Goal: Check status: Check status

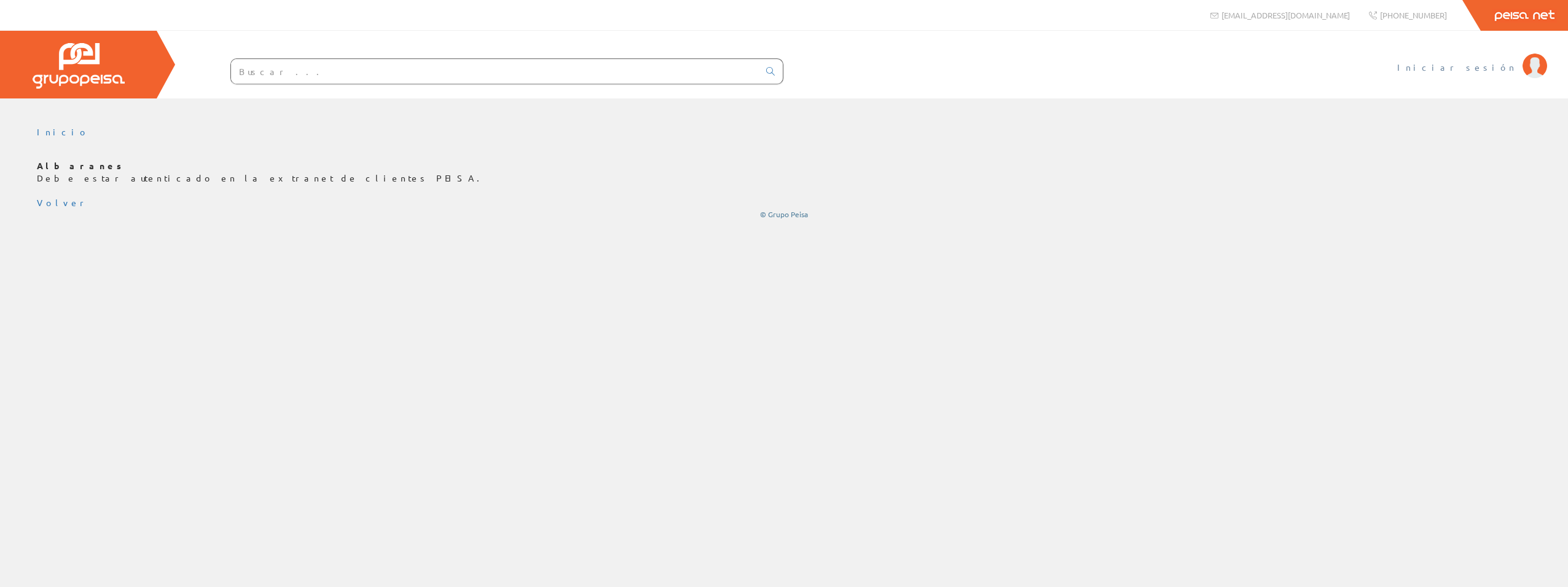
click at [1501, 67] on span "Iniciar sesión" at bounding box center [1457, 67] width 119 height 12
click at [1494, 68] on span "Iniciar sesión" at bounding box center [1457, 67] width 119 height 12
click at [43, 205] on link "Volver" at bounding box center [63, 203] width 51 height 11
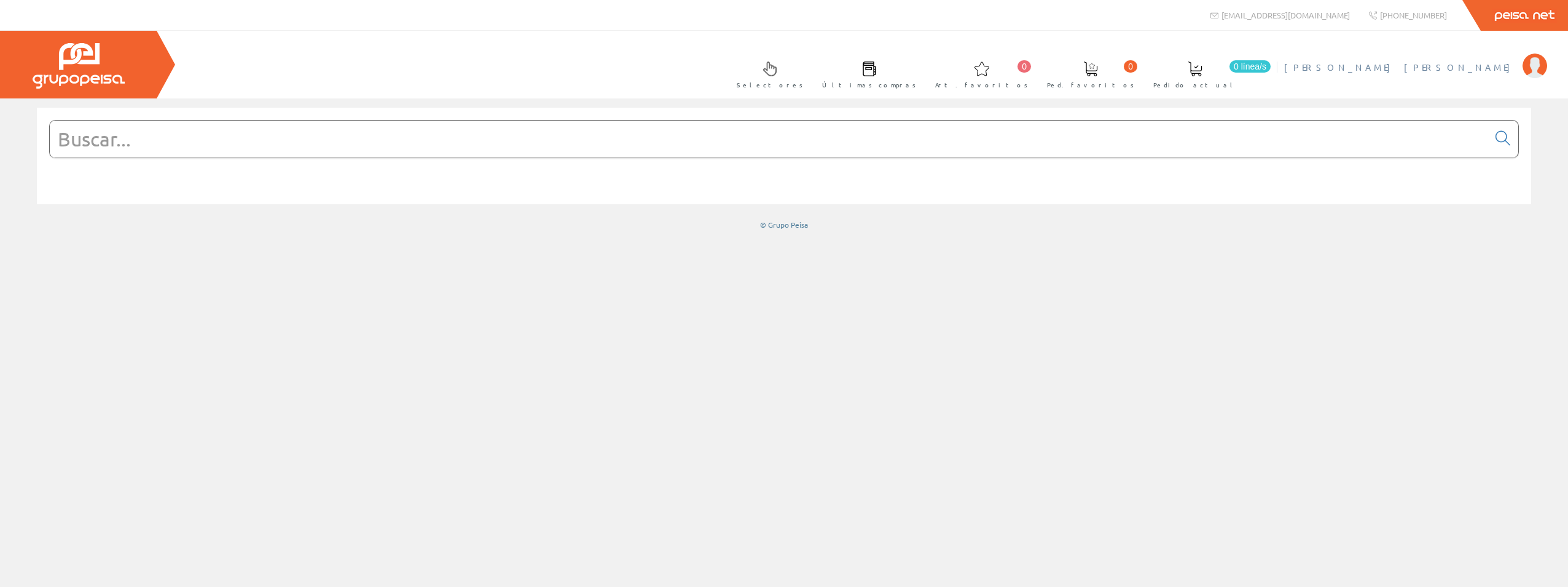
click at [1474, 67] on span "Mari Carmen Navas" at bounding box center [1401, 67] width 232 height 12
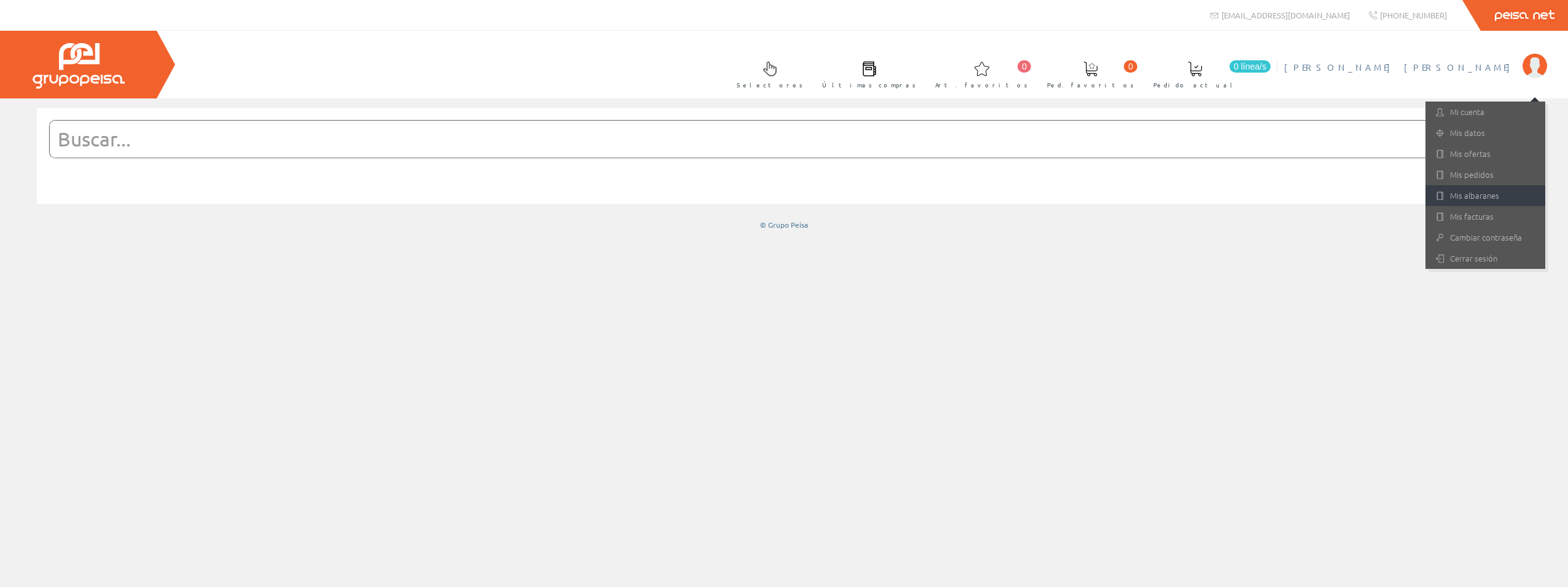
click at [1478, 189] on link "Mis albaranes" at bounding box center [1485, 196] width 120 height 21
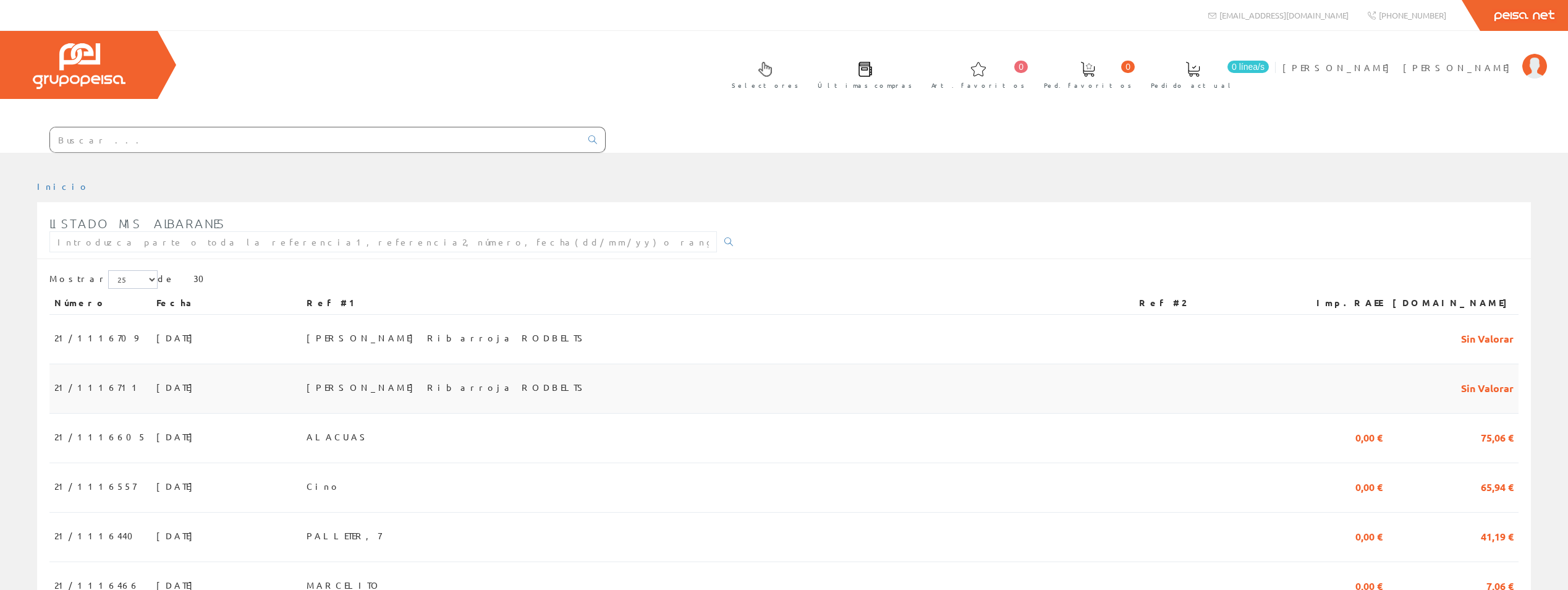
click at [439, 377] on span "[PERSON_NAME] Ribarroja RODBELTS" at bounding box center [447, 387] width 282 height 21
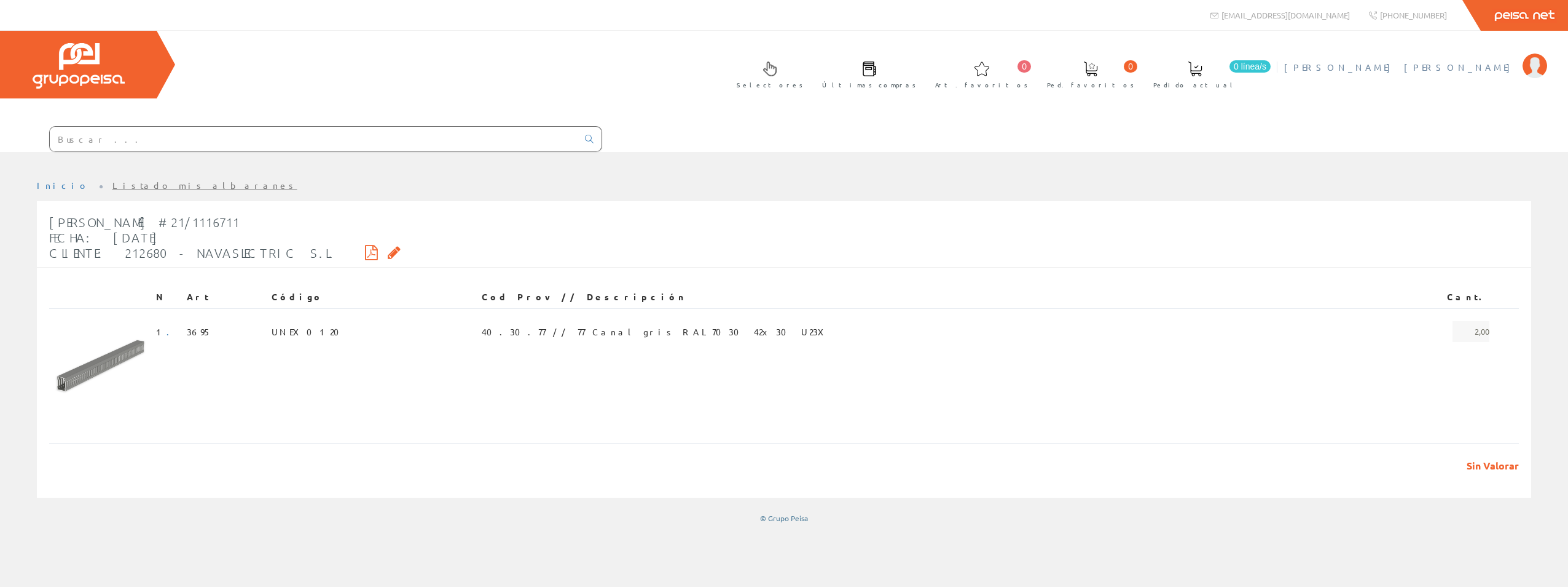
click at [1472, 66] on span "[PERSON_NAME] [PERSON_NAME]" at bounding box center [1401, 67] width 232 height 12
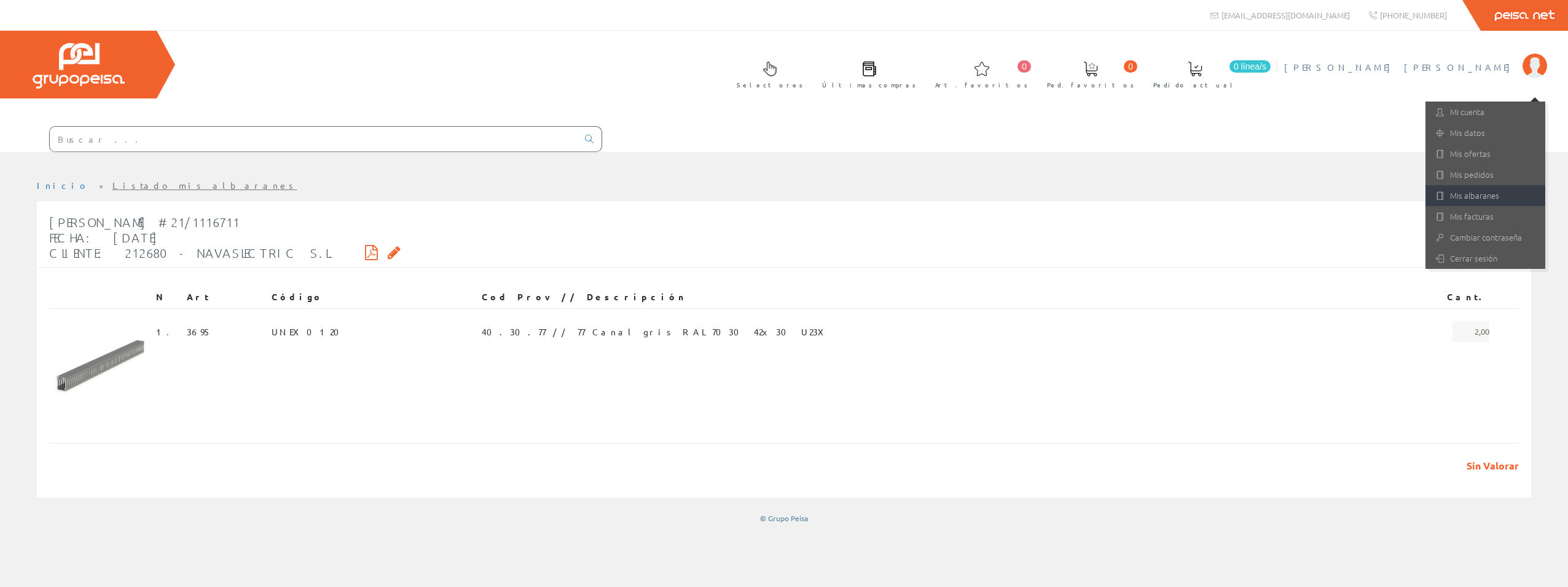
click at [1480, 196] on link "Mis albaranes" at bounding box center [1485, 196] width 120 height 21
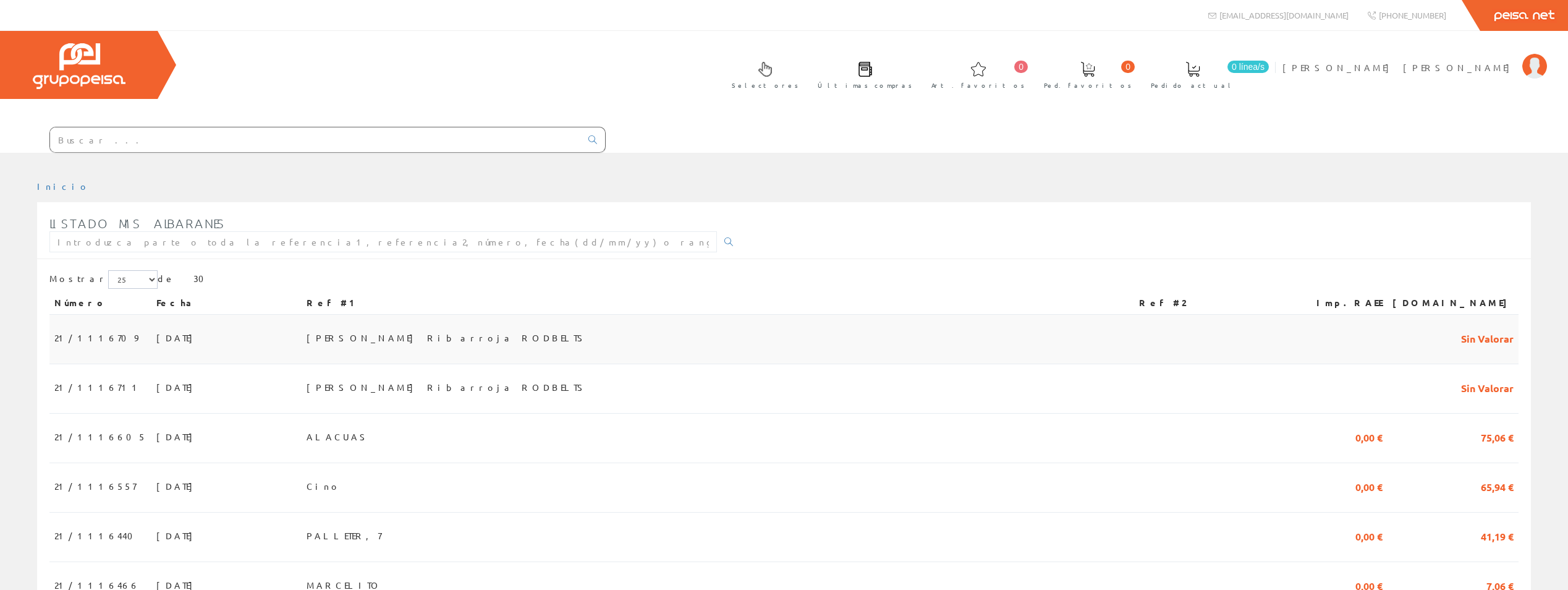
click at [76, 327] on span "21/1116709" at bounding box center [96, 338] width 83 height 21
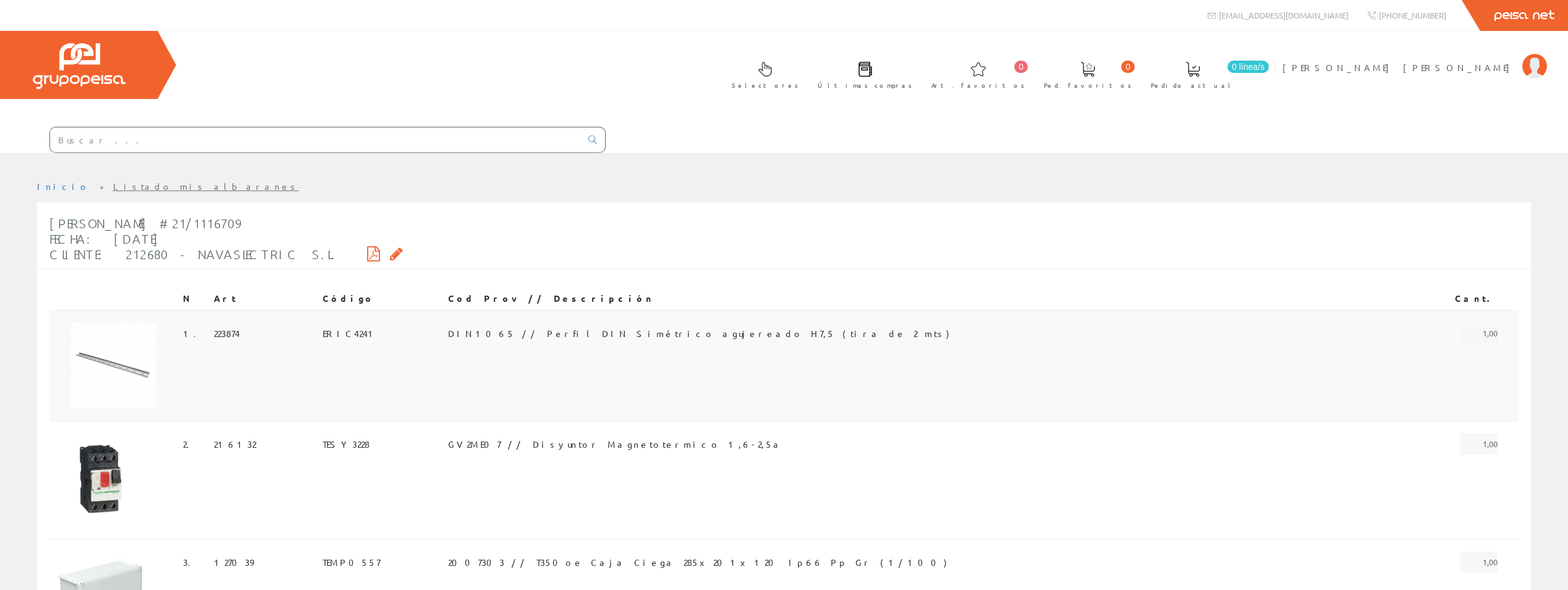
click at [512, 322] on span "DIN1065 // Perfil DIN Simétrico agujereado H7,5 (tira de 2 mts)" at bounding box center [699, 333] width 501 height 21
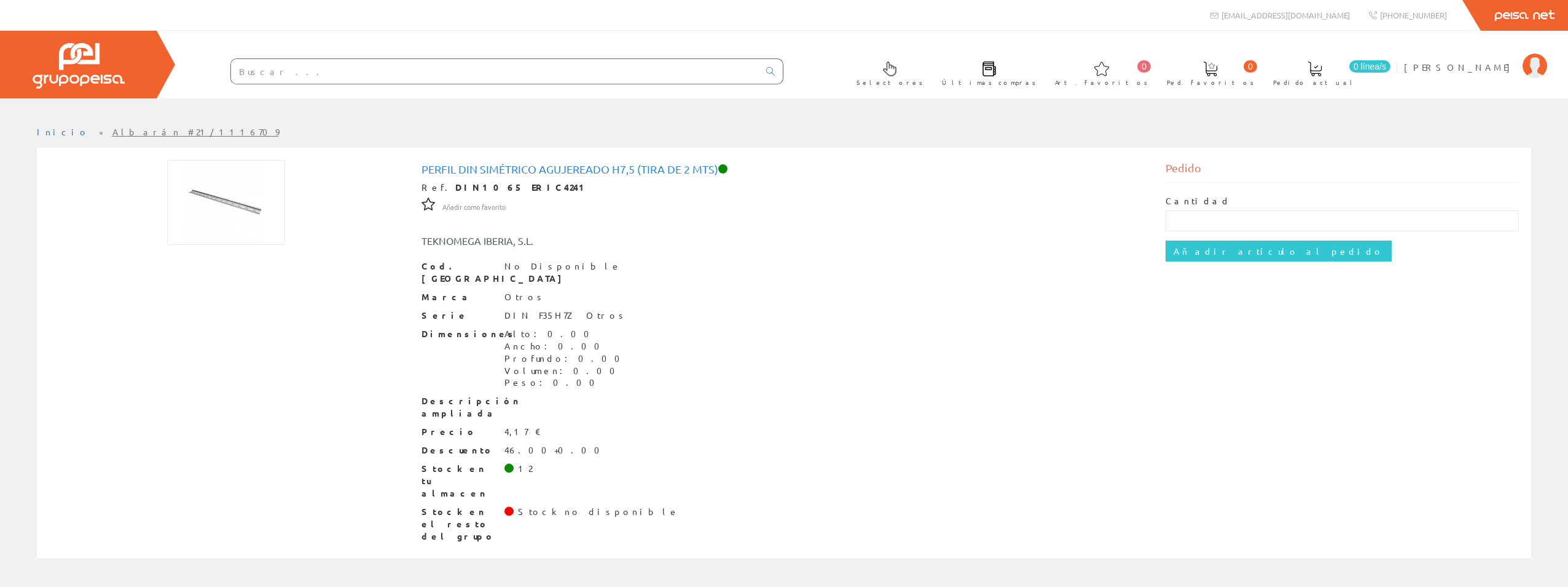
click at [230, 203] on img at bounding box center [226, 202] width 118 height 85
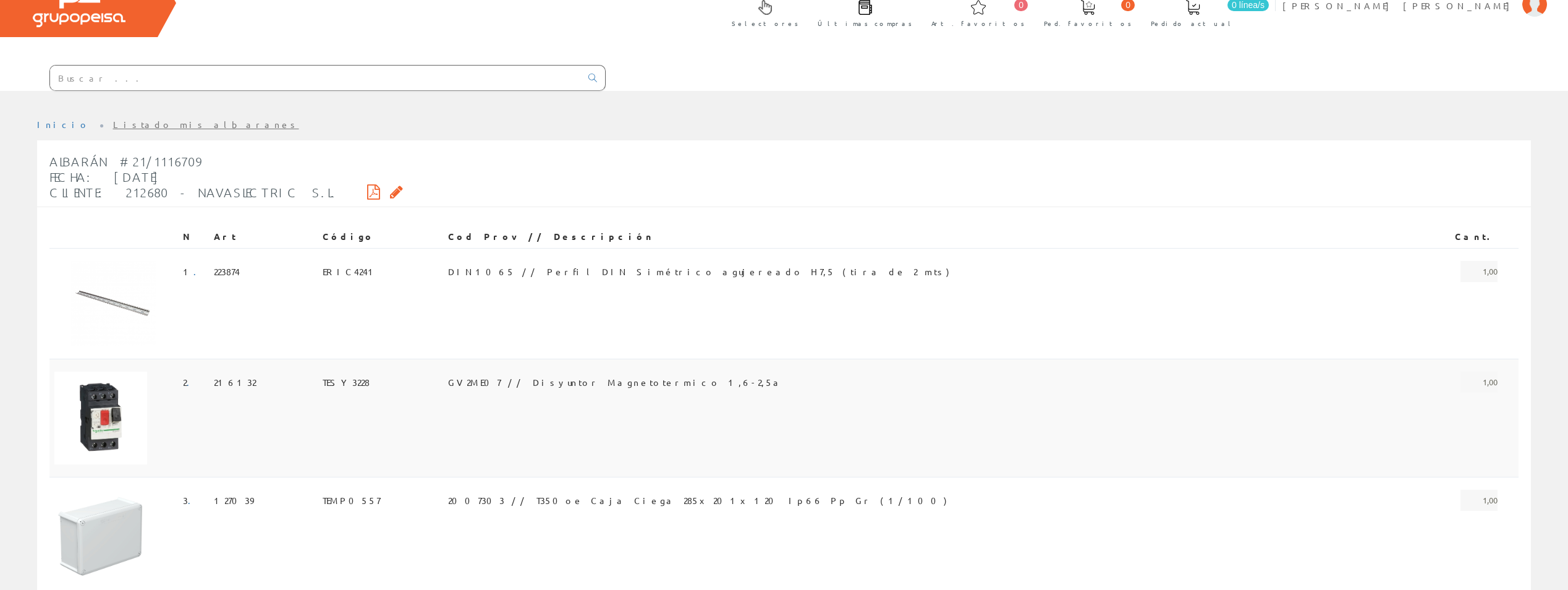
scroll to position [123, 0]
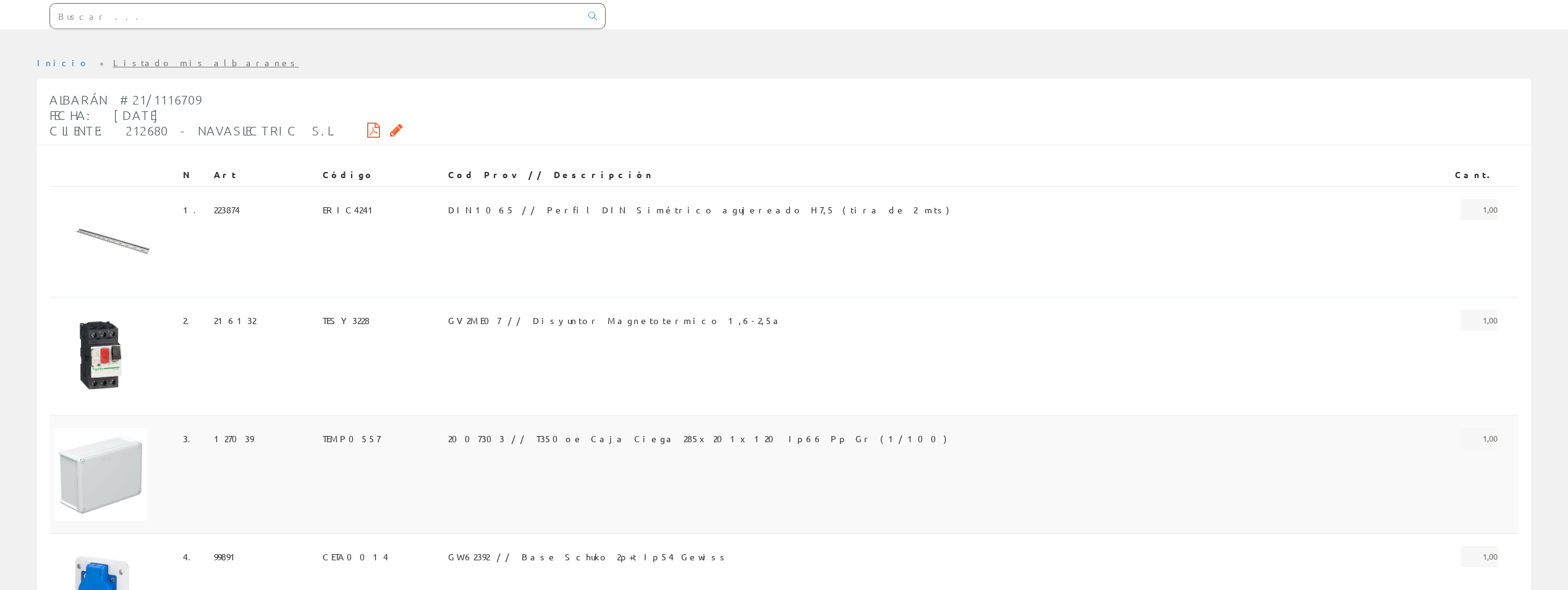
click at [499, 427] on span "2007303 // T350oe Caja Ciega 285x201x120 Ip66 Pp Gr (1/100)" at bounding box center [698, 438] width 499 height 21
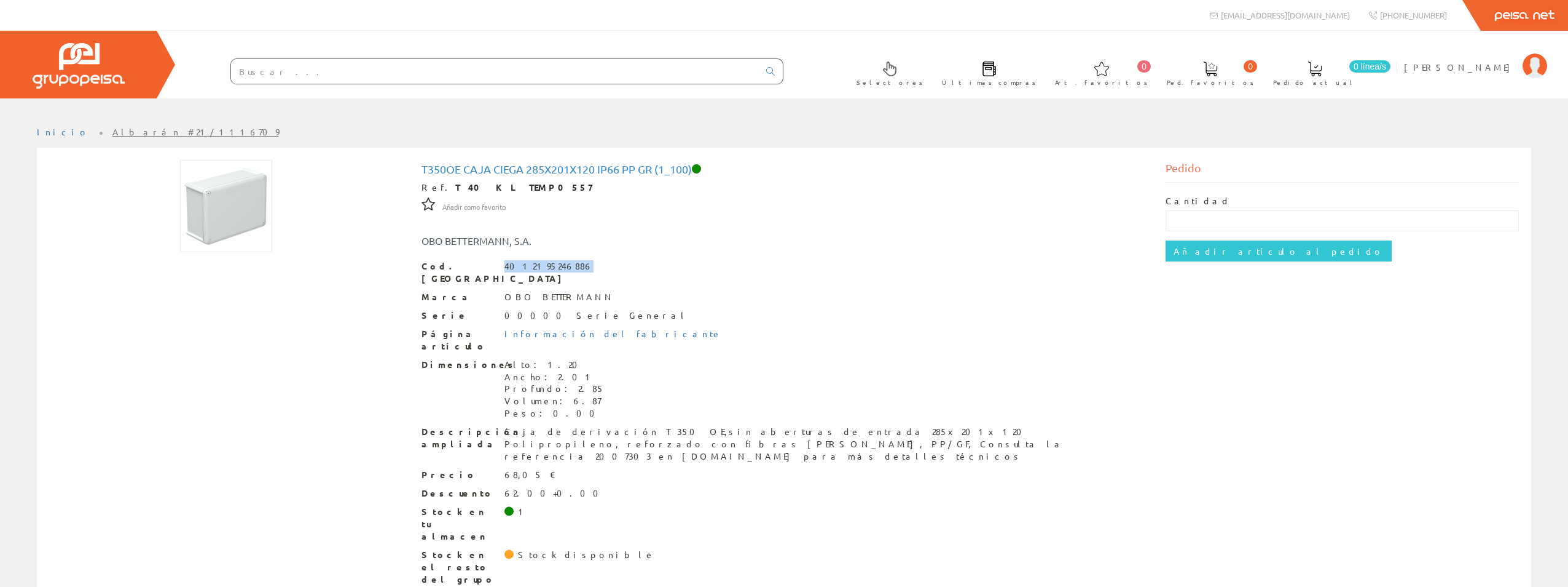
drag, startPoint x: 505, startPoint y: 264, endPoint x: 567, endPoint y: 266, distance: 62.0
click at [567, 266] on div "4012195246886" at bounding box center [550, 265] width 89 height 12
copy div "4012195246886"
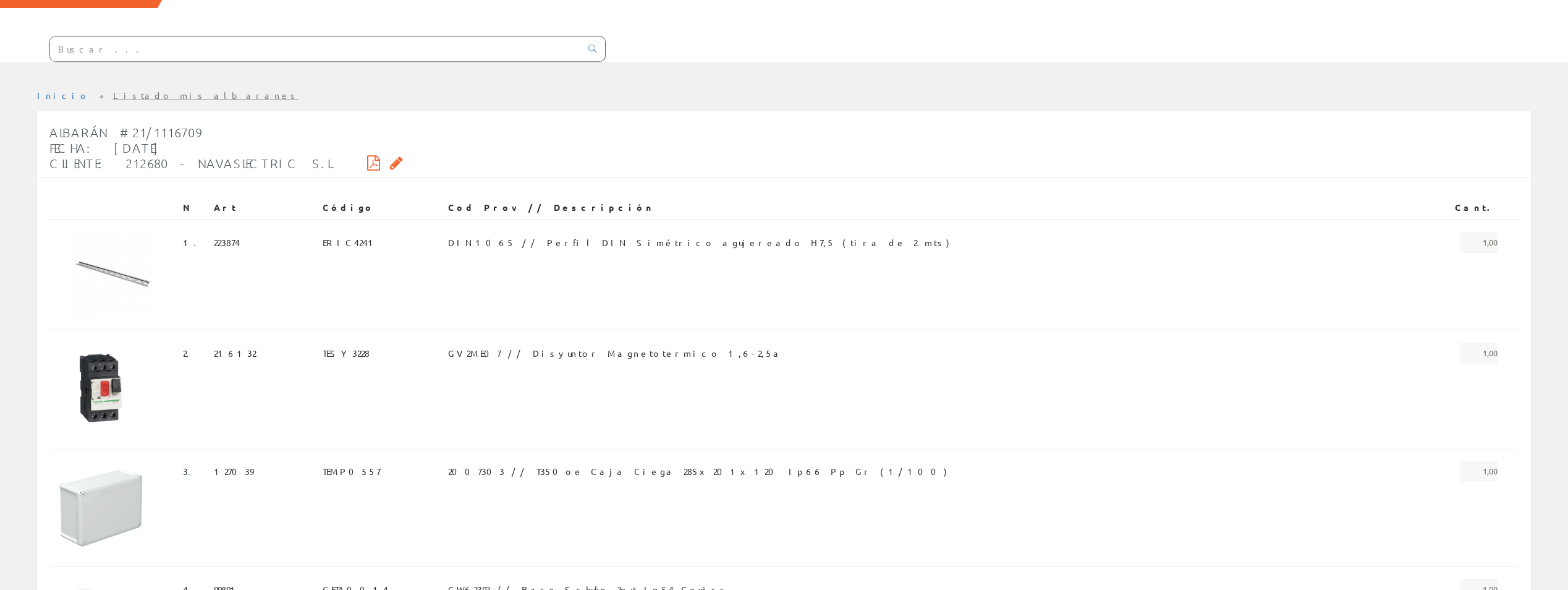
scroll to position [29, 0]
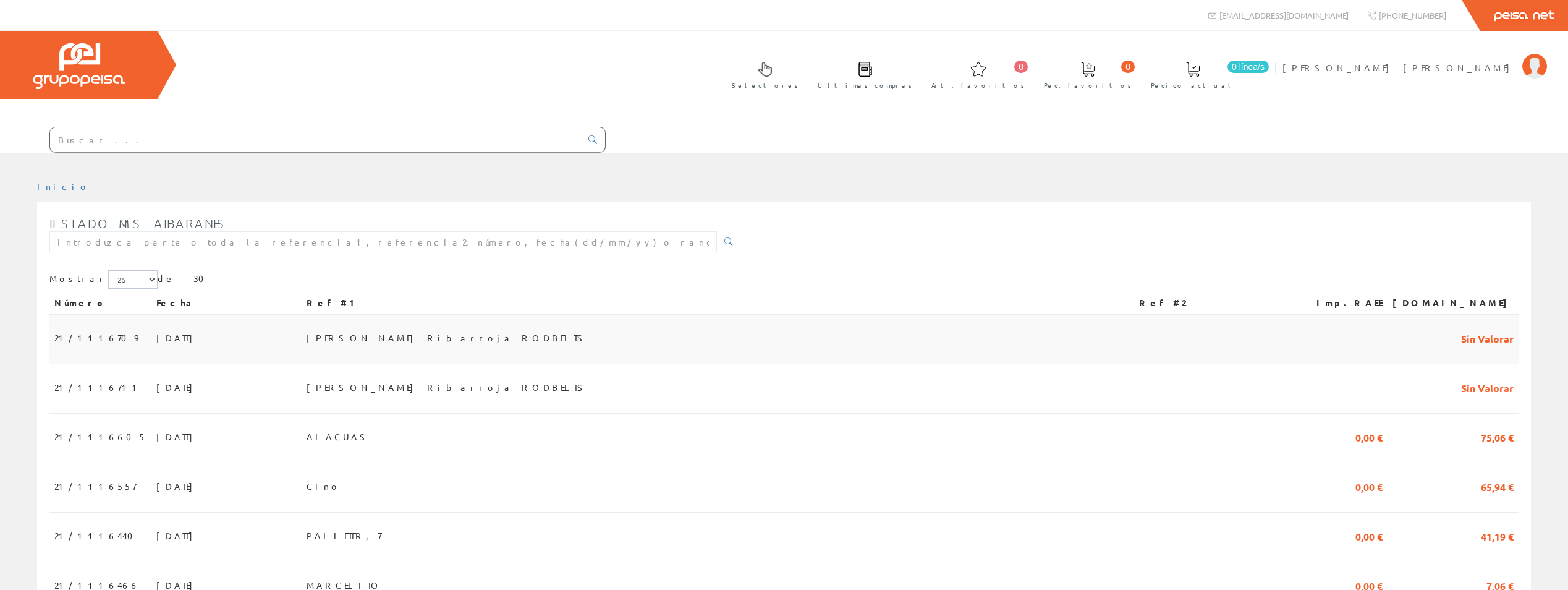
click at [85, 327] on span "21/1116709" at bounding box center [96, 338] width 83 height 21
